Goal: Task Accomplishment & Management: Manage account settings

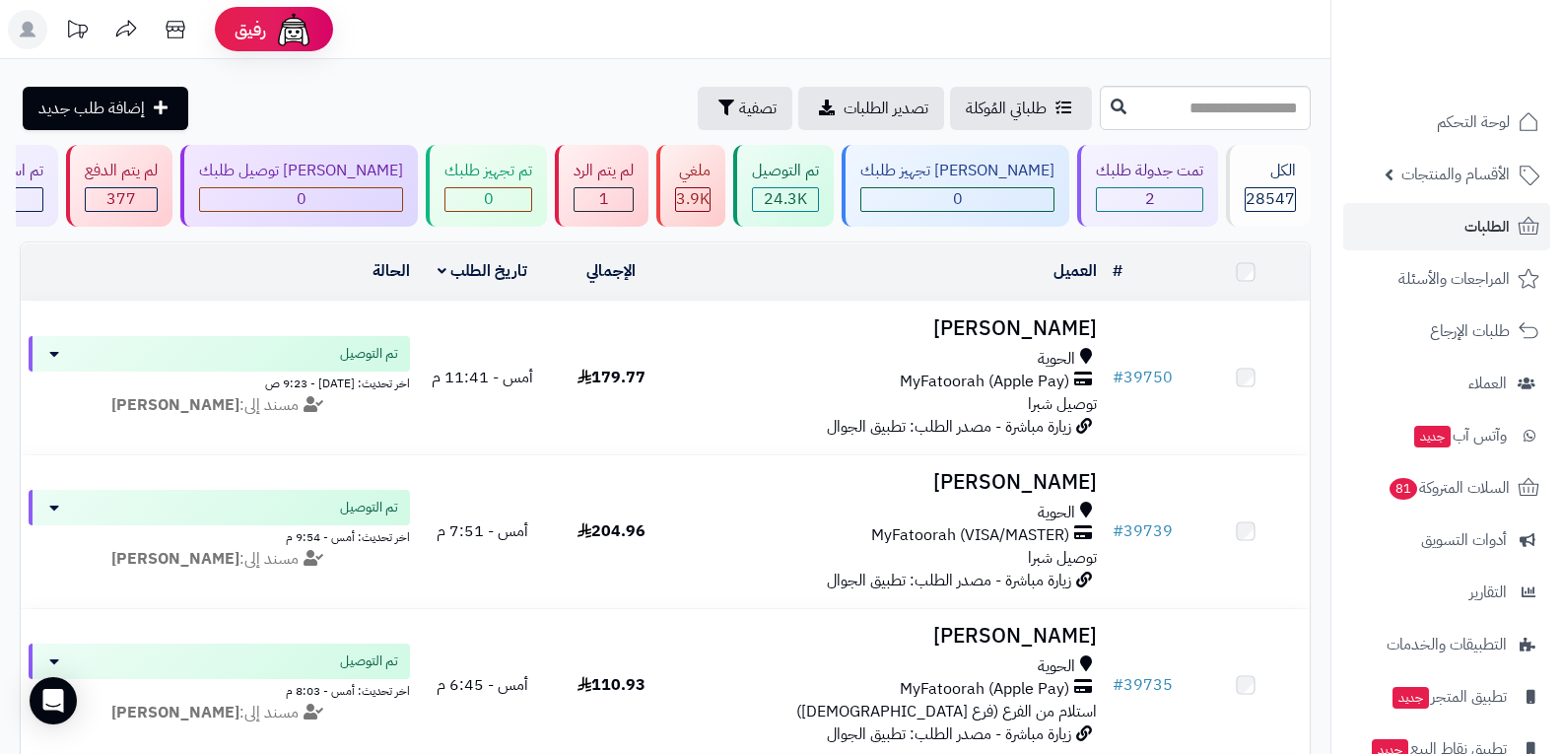
scroll to position [866, 0]
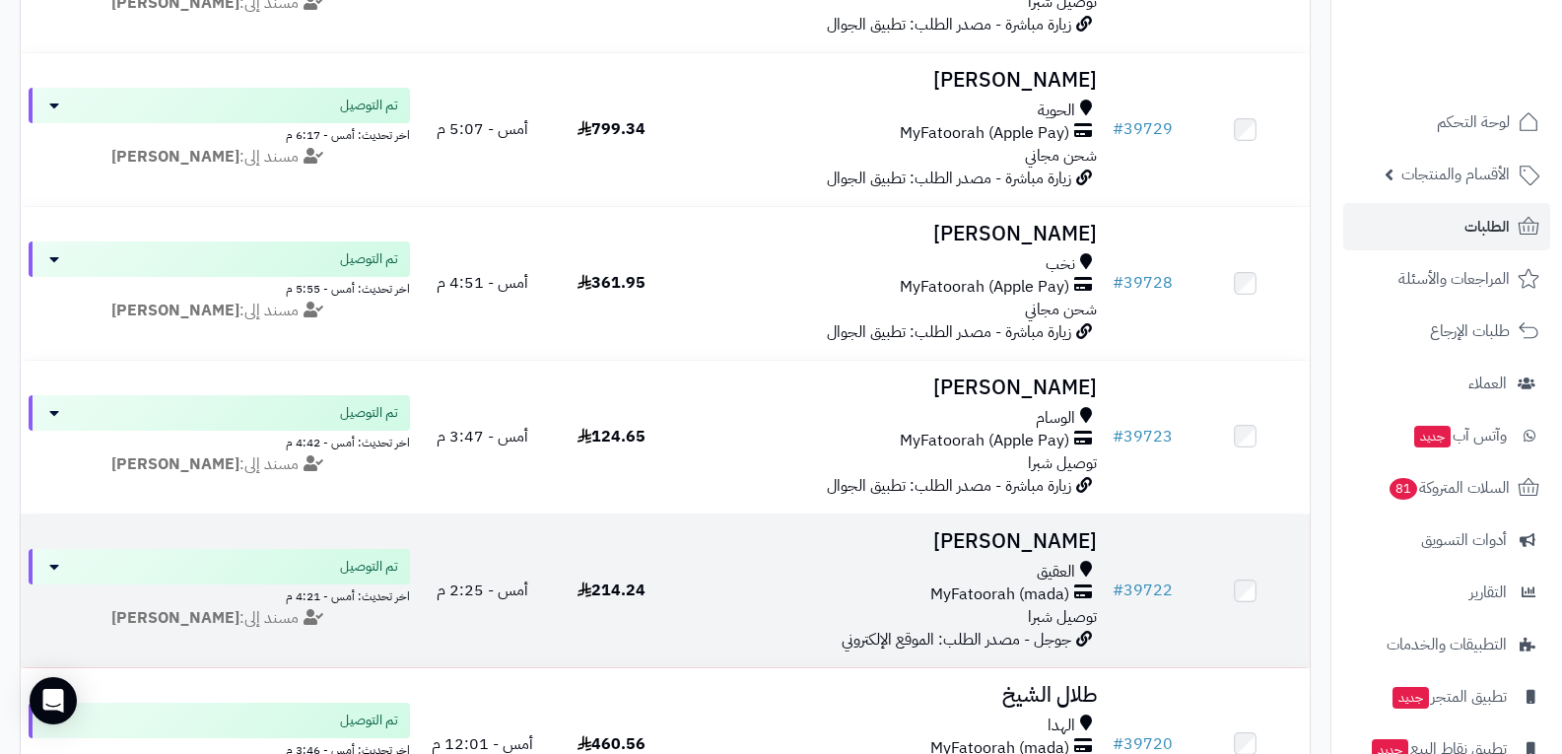
click at [1013, 583] on span "MyFatoorah (mada)" at bounding box center [999, 594] width 139 height 23
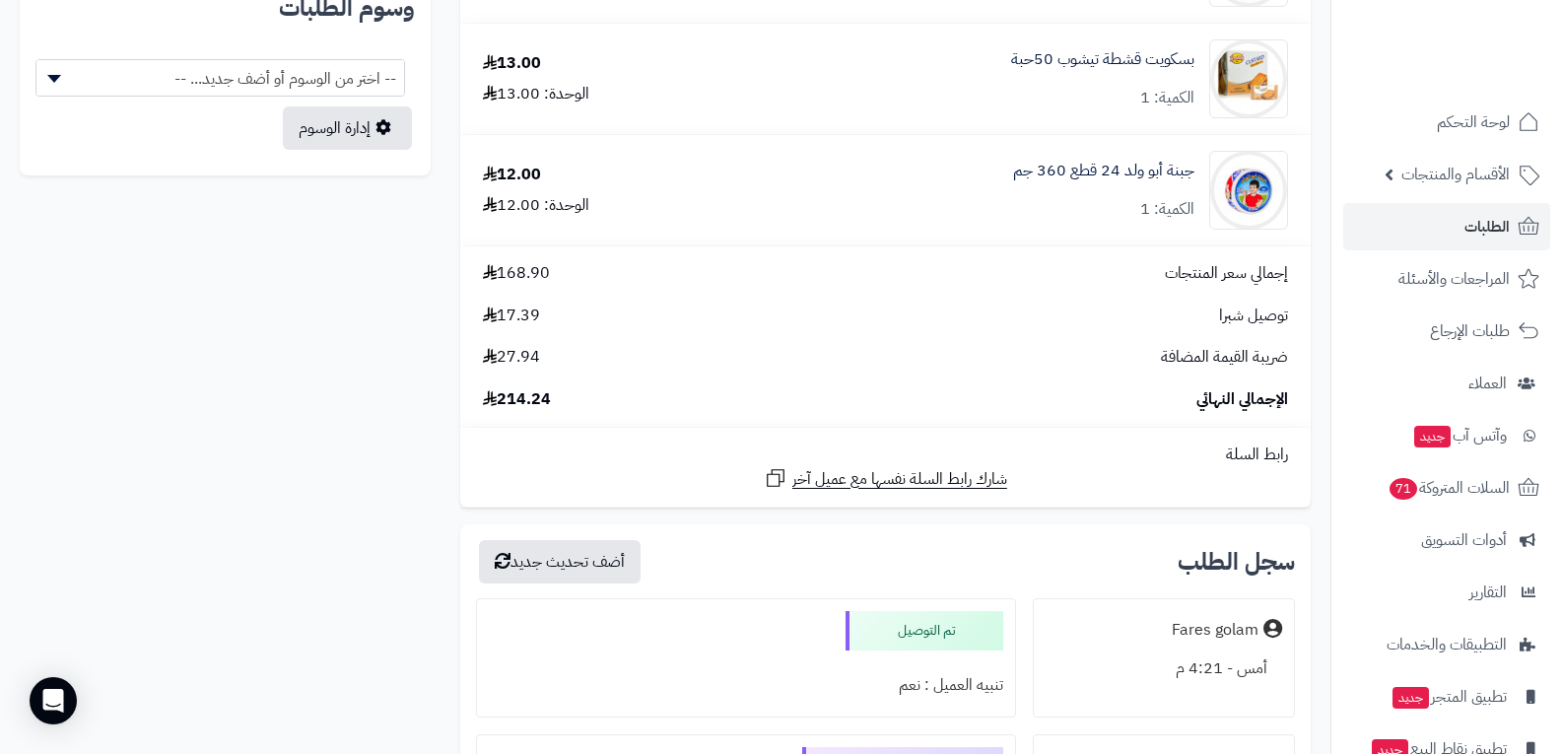
scroll to position [985, 0]
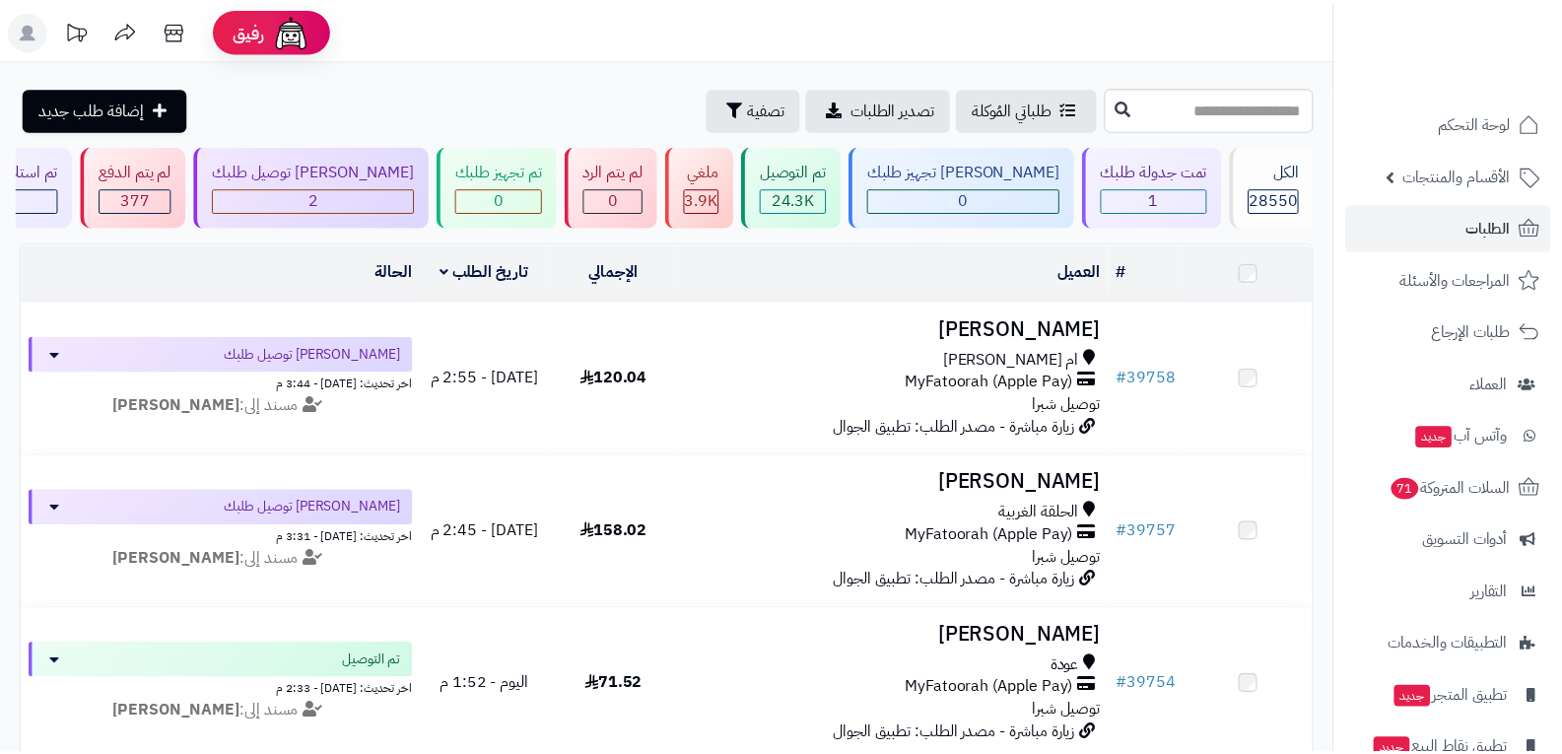
scroll to position [1327, 0]
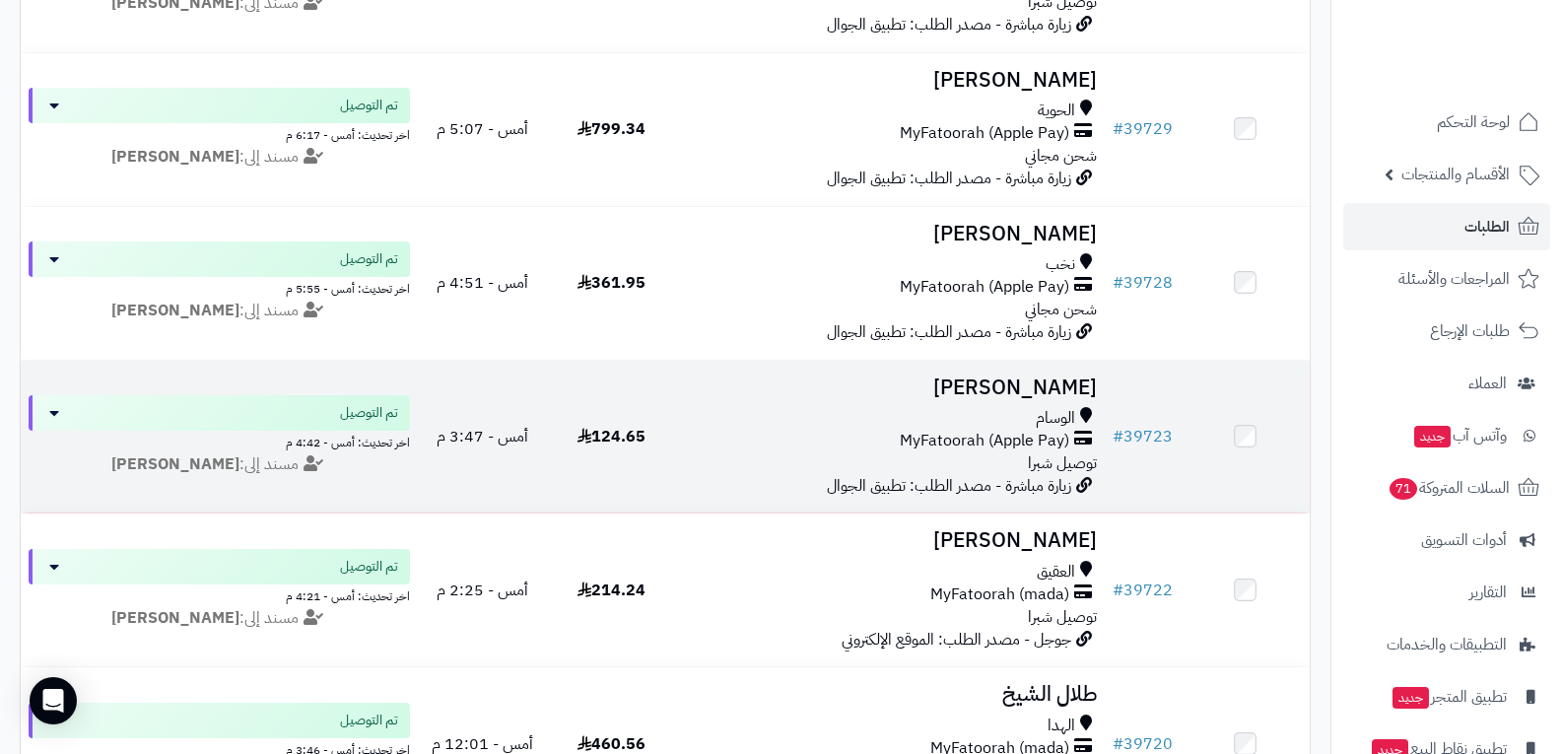
click at [974, 454] on div "الوسام MyFatoorah (Apple Pay) توصيل شبرا" at bounding box center [891, 441] width 414 height 68
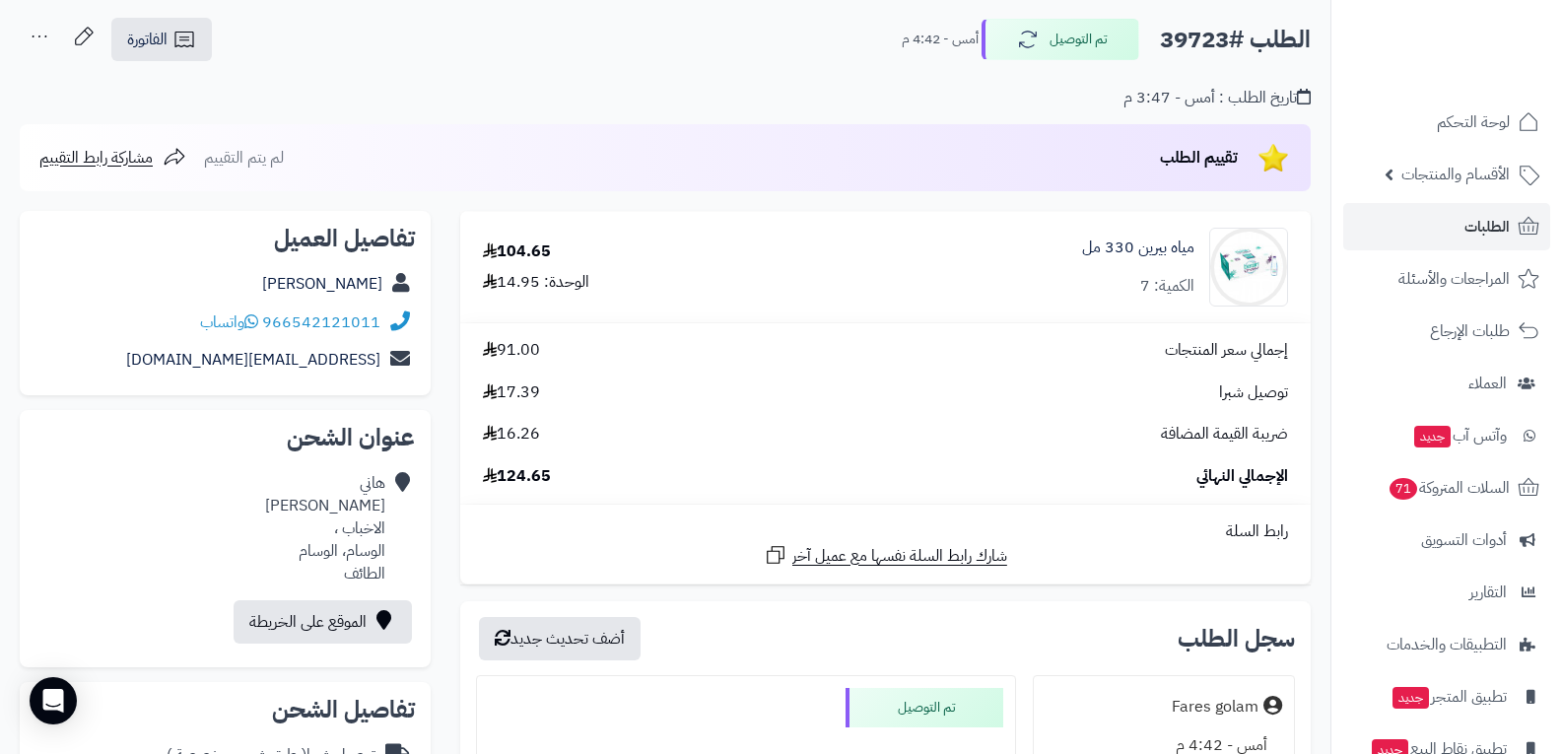
scroll to position [296, 0]
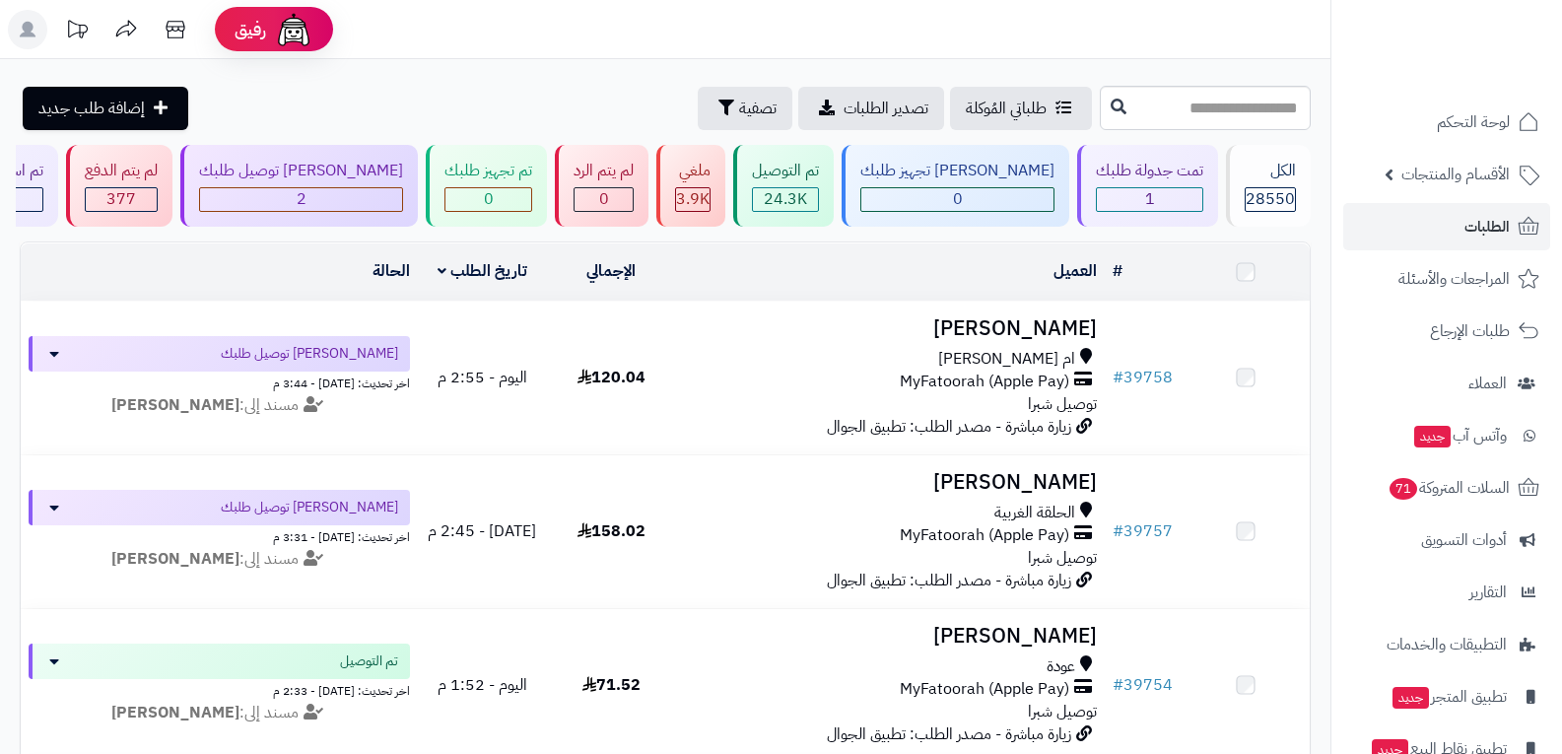
scroll to position [1327, 0]
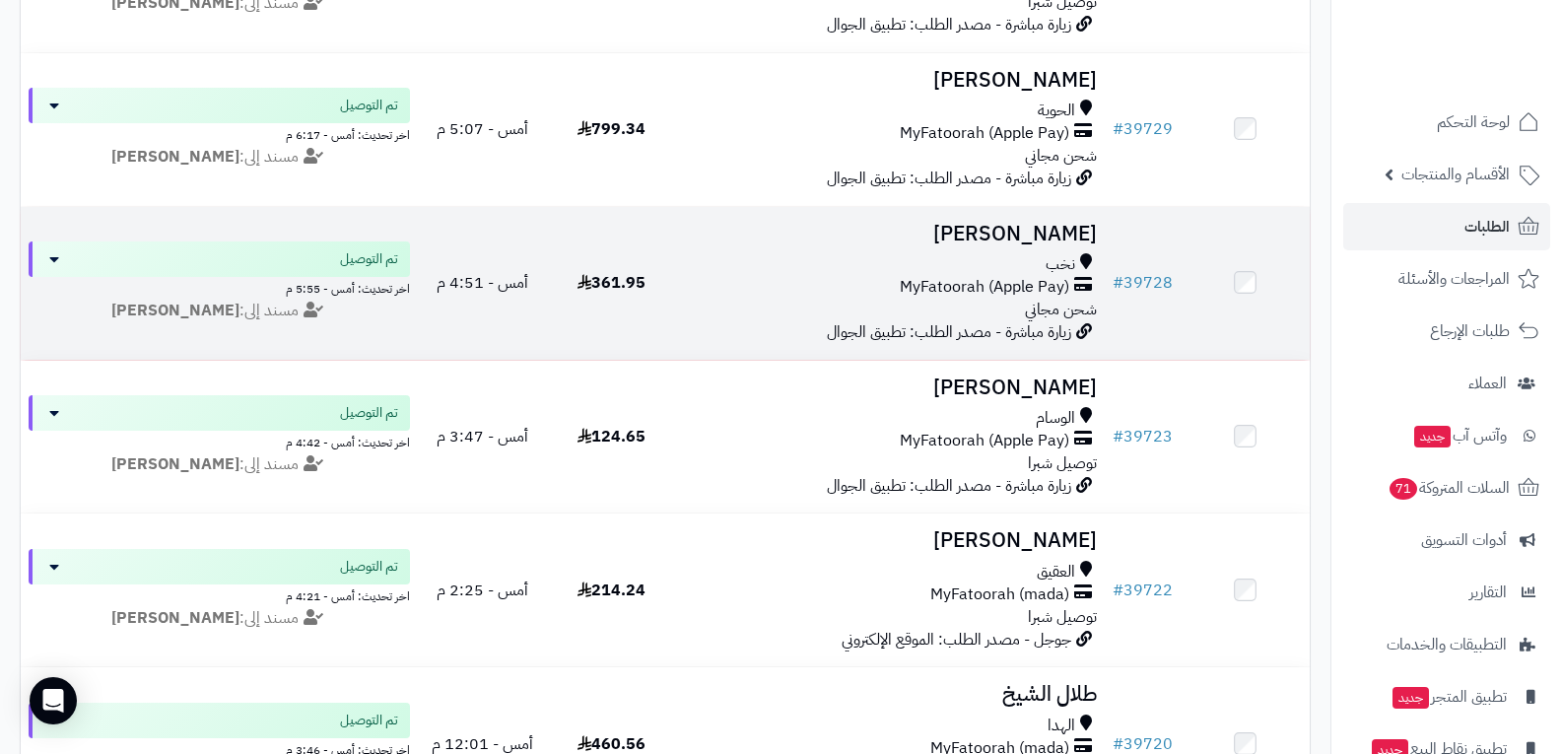
click at [1039, 298] on span "شحن مجاني" at bounding box center [1061, 310] width 72 height 24
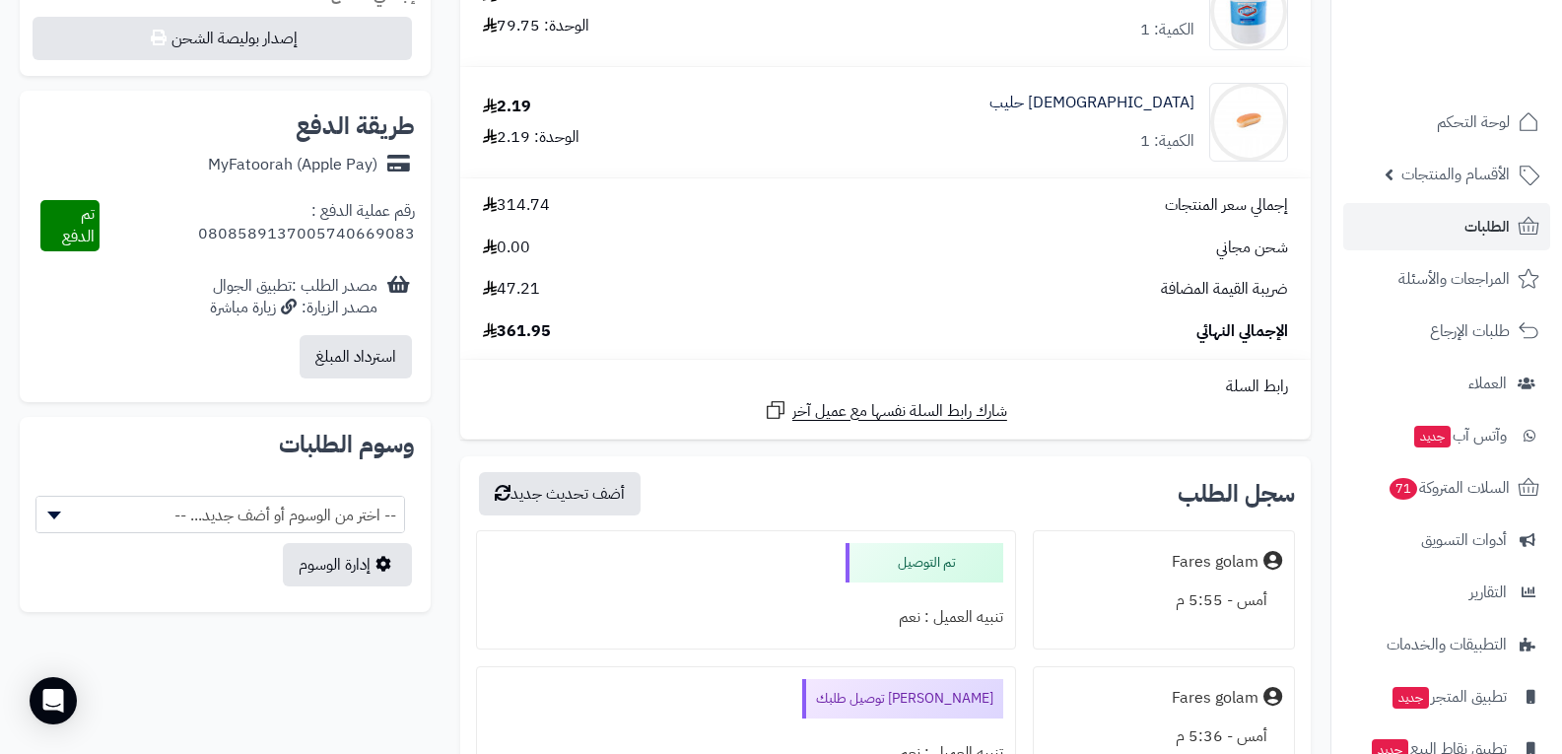
scroll to position [788, 0]
